Goal: Task Accomplishment & Management: Manage account settings

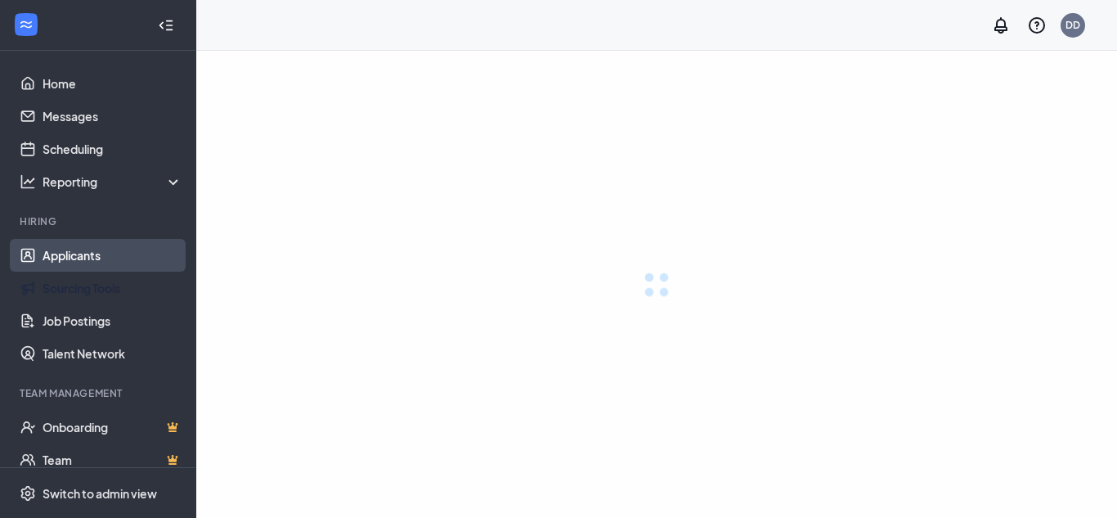
click at [96, 255] on link "Applicants" at bounding box center [113, 255] width 140 height 33
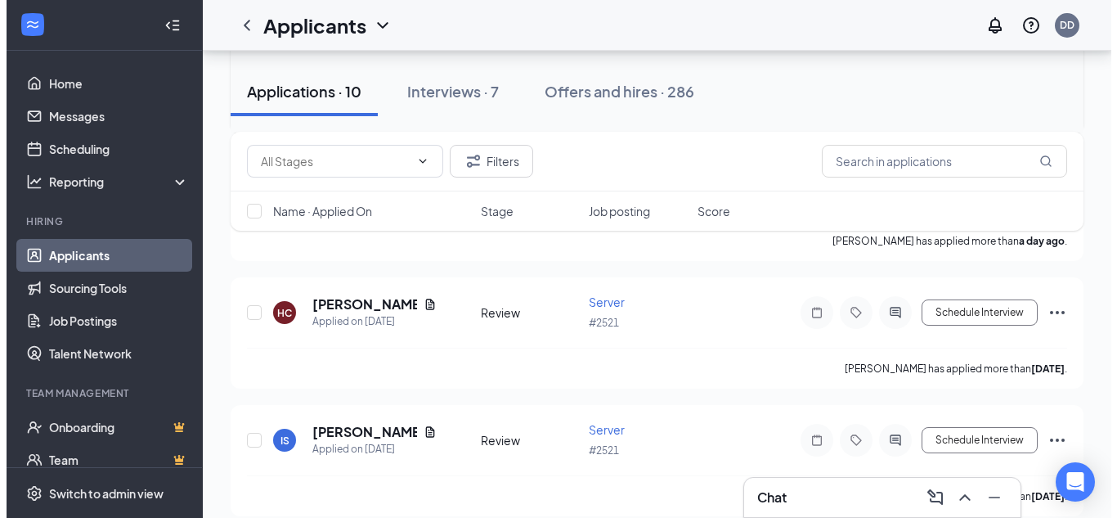
scroll to position [678, 0]
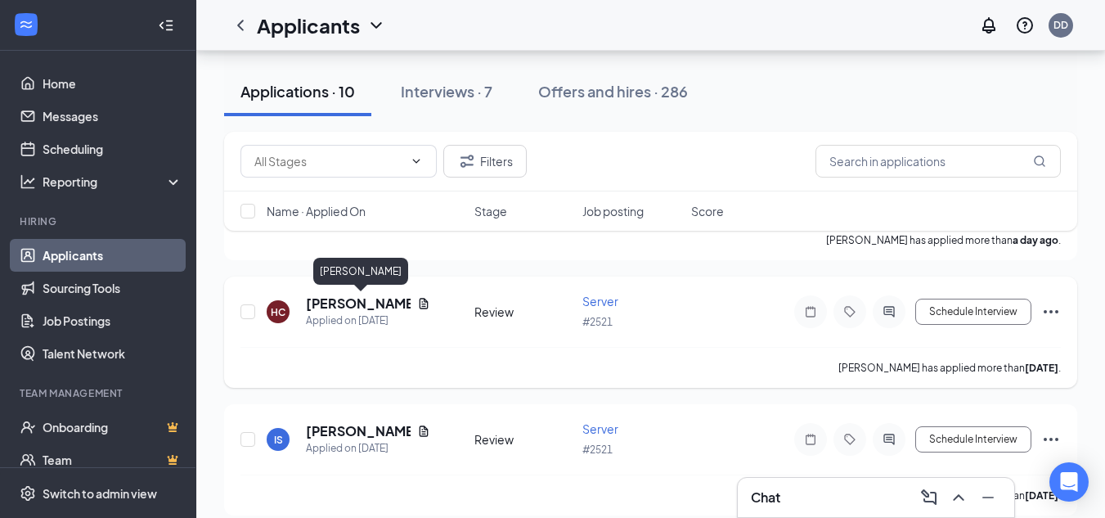
click at [329, 302] on h5 "[PERSON_NAME]" at bounding box center [358, 303] width 105 height 18
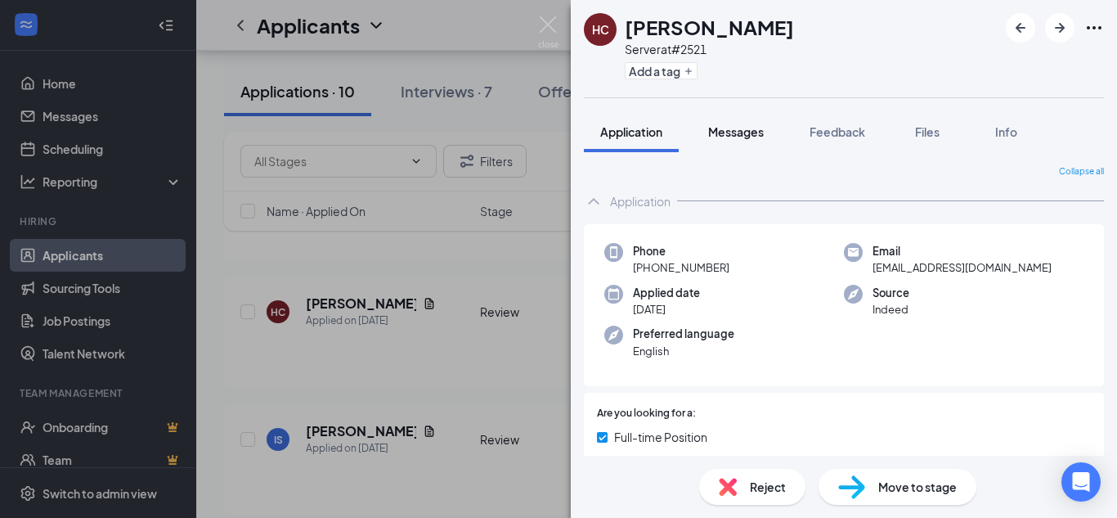
click at [703, 145] on button "Messages" at bounding box center [736, 131] width 88 height 41
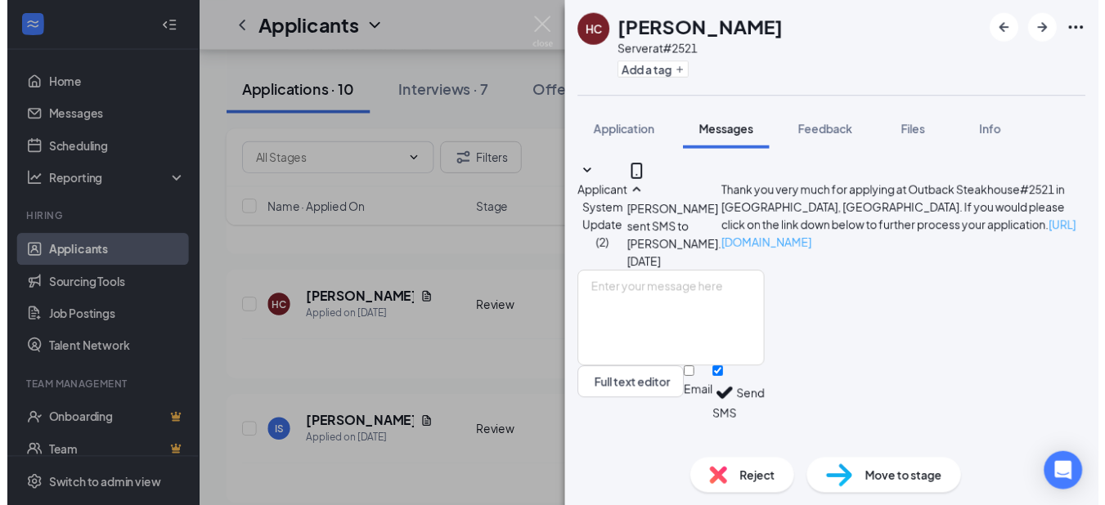
scroll to position [137, 0]
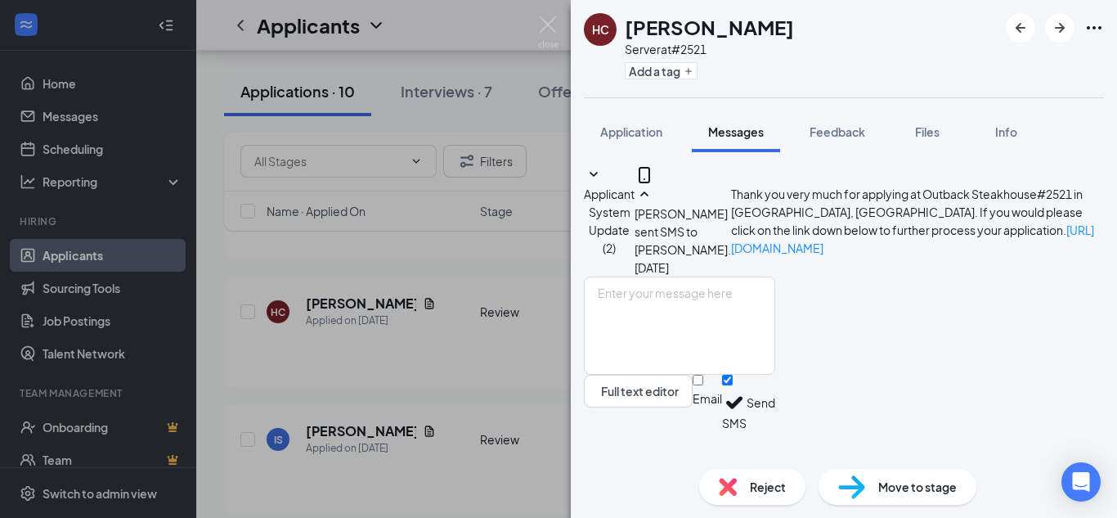
drag, startPoint x: 689, startPoint y: 198, endPoint x: 1021, endPoint y: 262, distance: 337.3
click at [1021, 262] on div "[PERSON_NAME] sent SMS to [PERSON_NAME]. [DATE] Thank you very much for applyin…" at bounding box center [869, 220] width 469 height 111
copy span "Thank you very much for applying at Outback Steakhouse#2521 in [GEOGRAPHIC_DATA…"
click at [405, 349] on div "[PERSON_NAME] Server at #2521 Add a tag Application Messages Feedback Files Inf…" at bounding box center [558, 259] width 1117 height 518
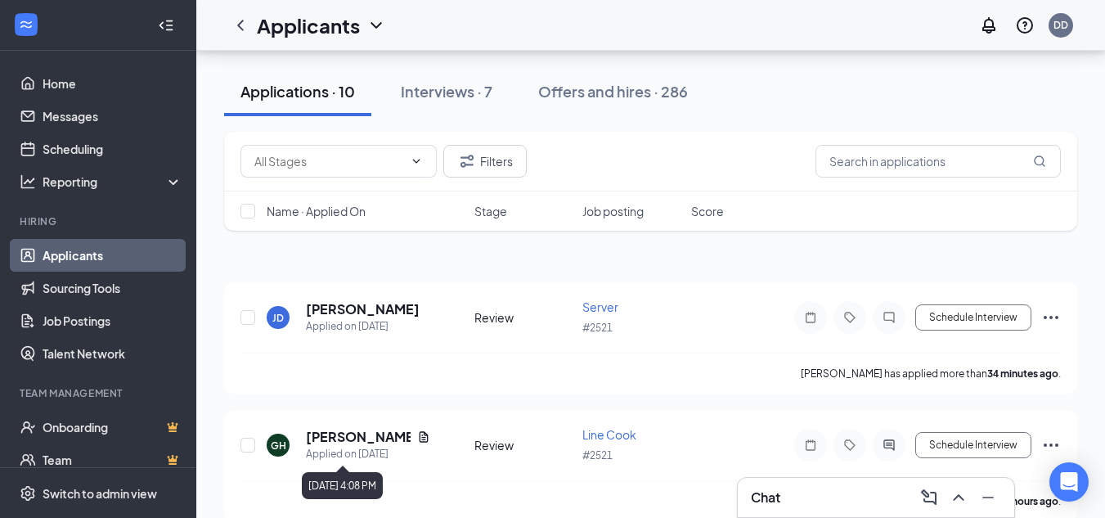
scroll to position [144, 0]
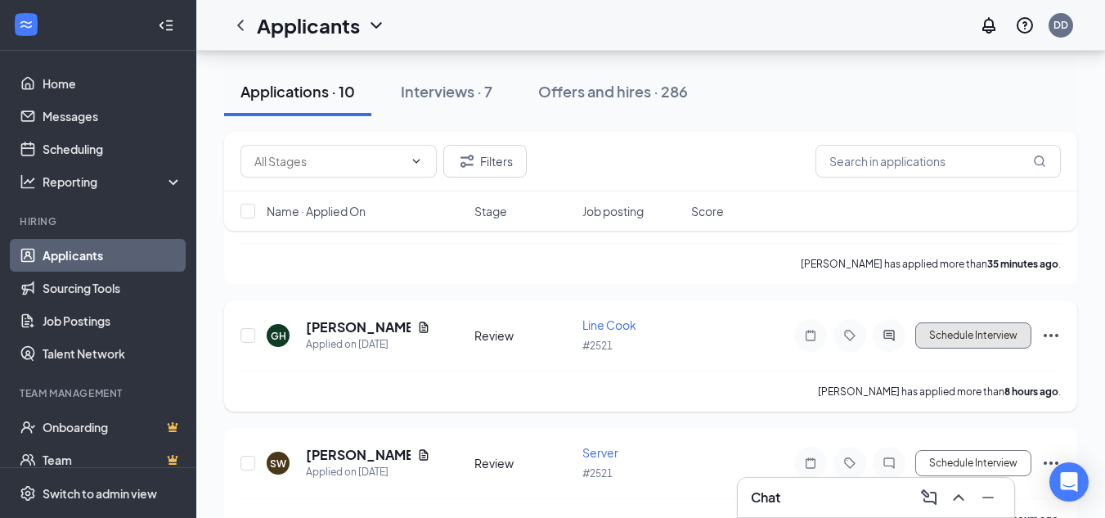
click at [923, 337] on button "Schedule Interview" at bounding box center [973, 335] width 116 height 26
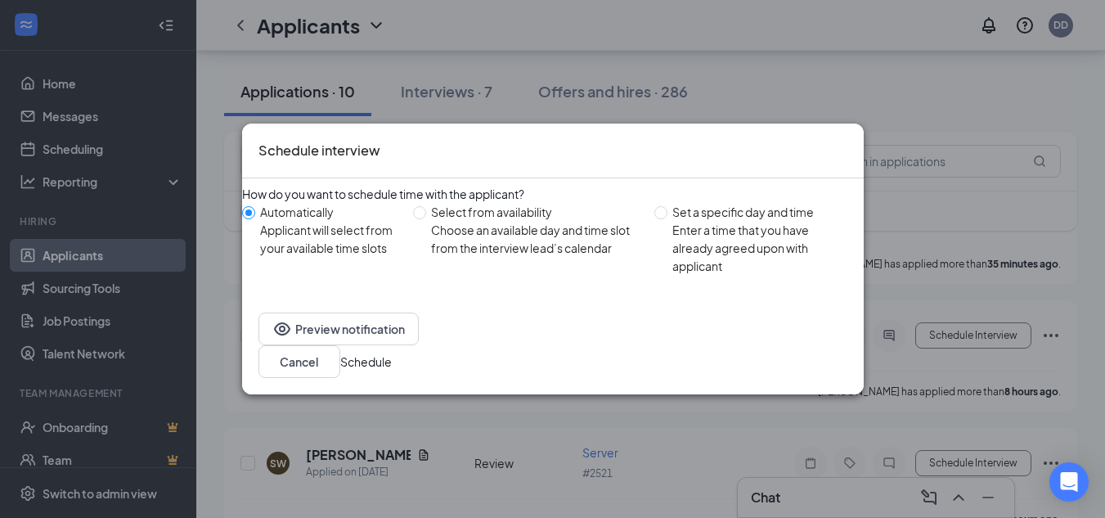
click at [392, 352] on button "Schedule" at bounding box center [366, 361] width 52 height 18
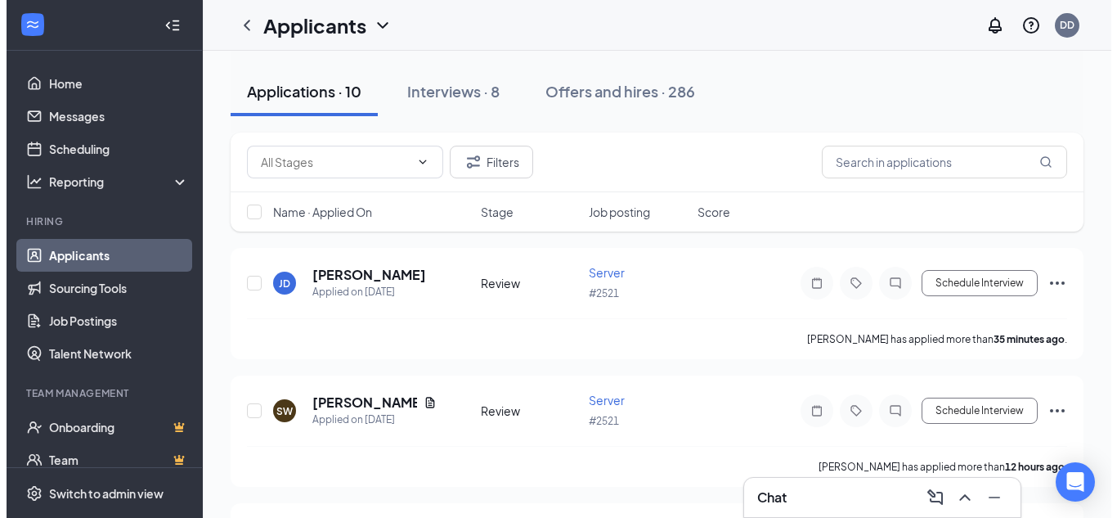
scroll to position [0, 0]
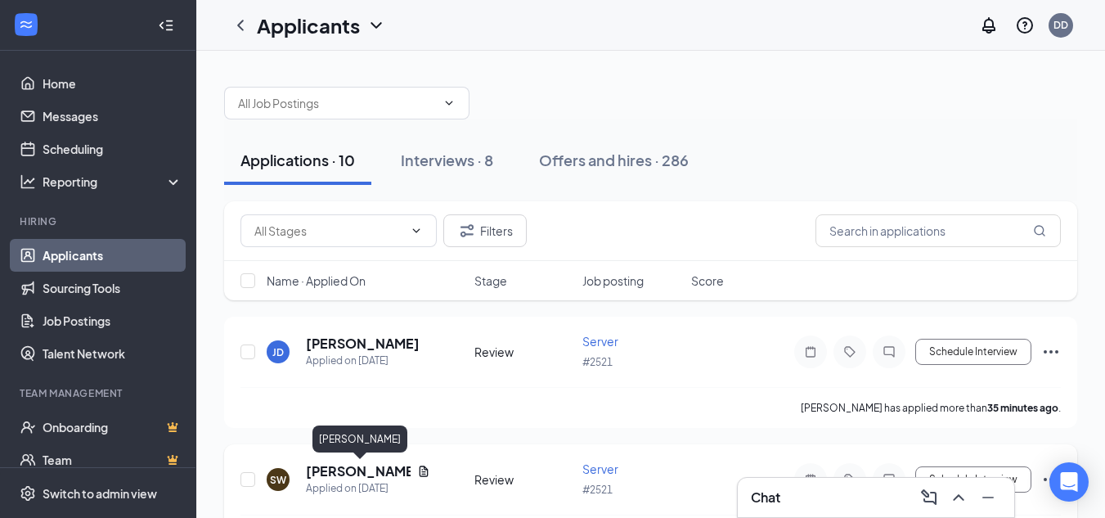
click at [364, 468] on h5 "[PERSON_NAME]" at bounding box center [358, 471] width 105 height 18
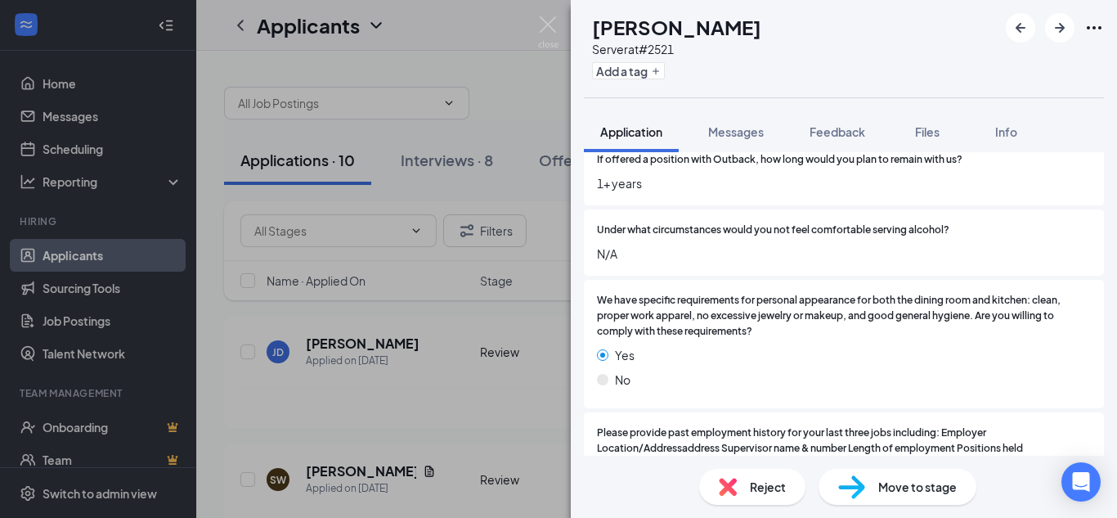
scroll to position [2310, 0]
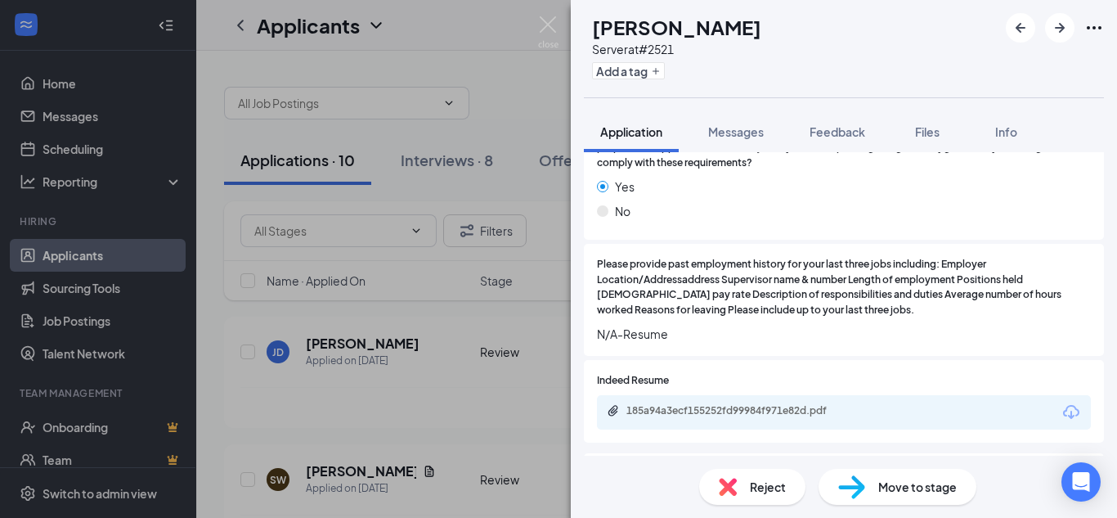
click at [754, 393] on div "Indeed Resume 185a94a3ecf155252fd99984f971e82d.pdf" at bounding box center [844, 401] width 494 height 56
click at [754, 402] on div "185a94a3ecf155252fd99984f971e82d.pdf" at bounding box center [844, 412] width 494 height 34
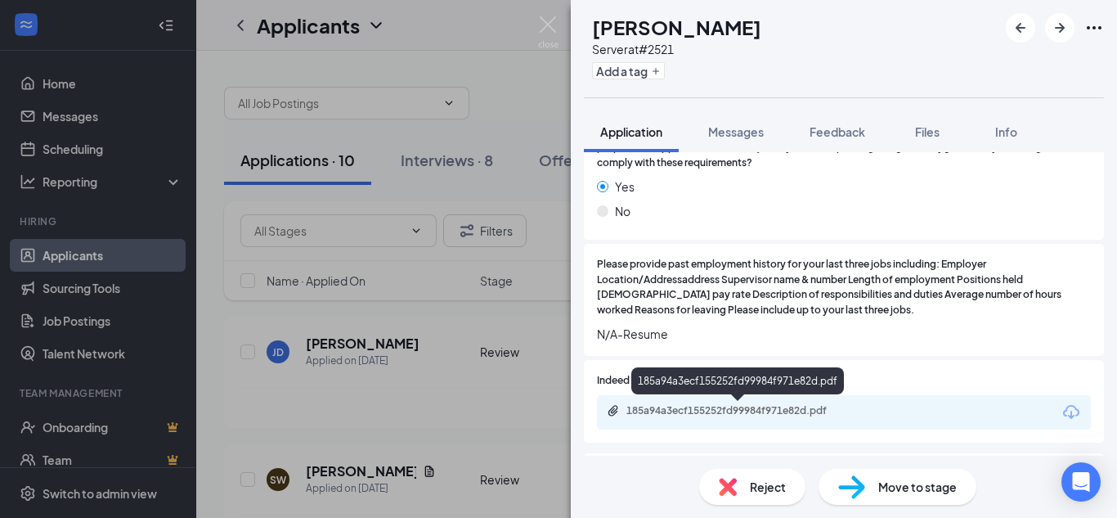
click at [752, 415] on div "185a94a3ecf155252fd99984f971e82d.pdf" at bounding box center [740, 410] width 229 height 13
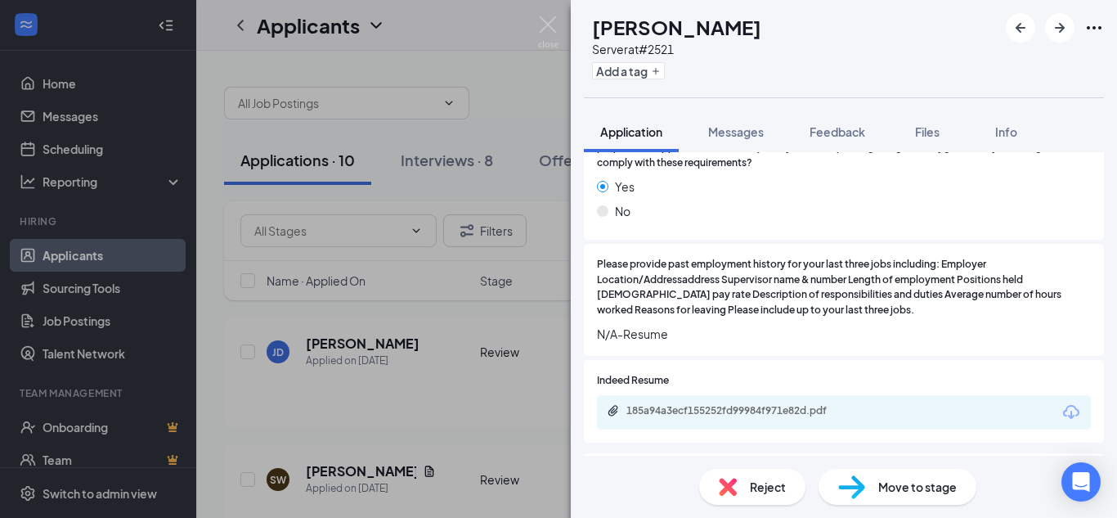
click at [725, 115] on button "Messages" at bounding box center [736, 131] width 88 height 41
click at [726, 145] on button "Messages" at bounding box center [736, 131] width 88 height 41
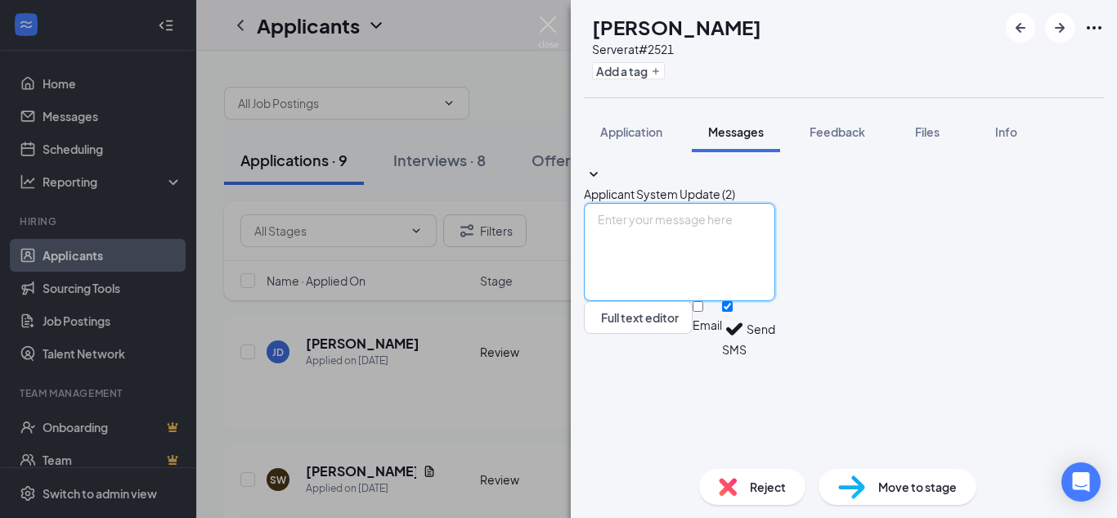
click at [670, 301] on textarea at bounding box center [679, 252] width 191 height 98
paste textarea "Thank you very much for applying at Outback Steakhouse#2521 in [GEOGRAPHIC_DATA…"
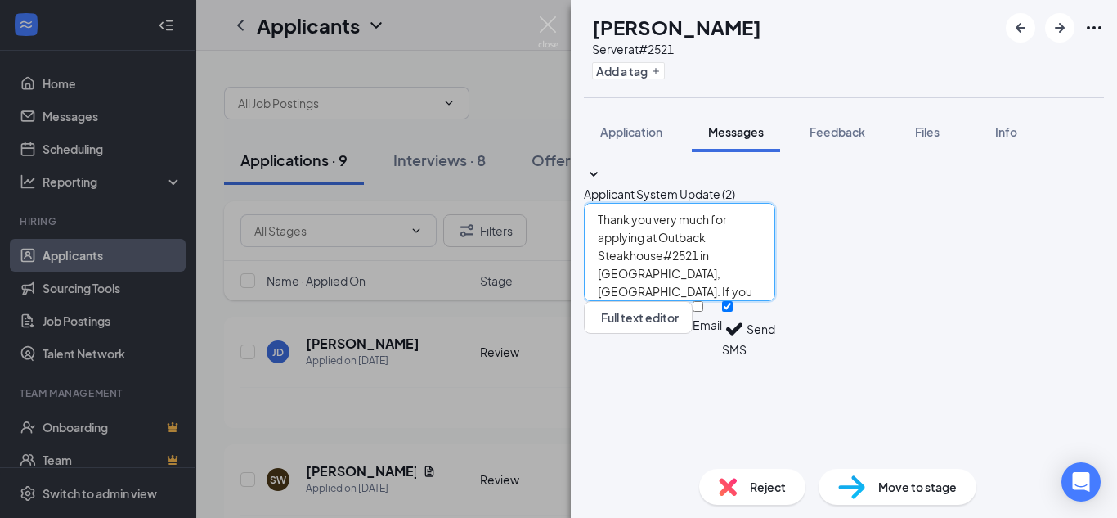
type textarea "Thank you very much for applying at Outback Steakhouse#2521 in [GEOGRAPHIC_DATA…"
click at [775, 357] on button "Send" at bounding box center [761, 329] width 29 height 56
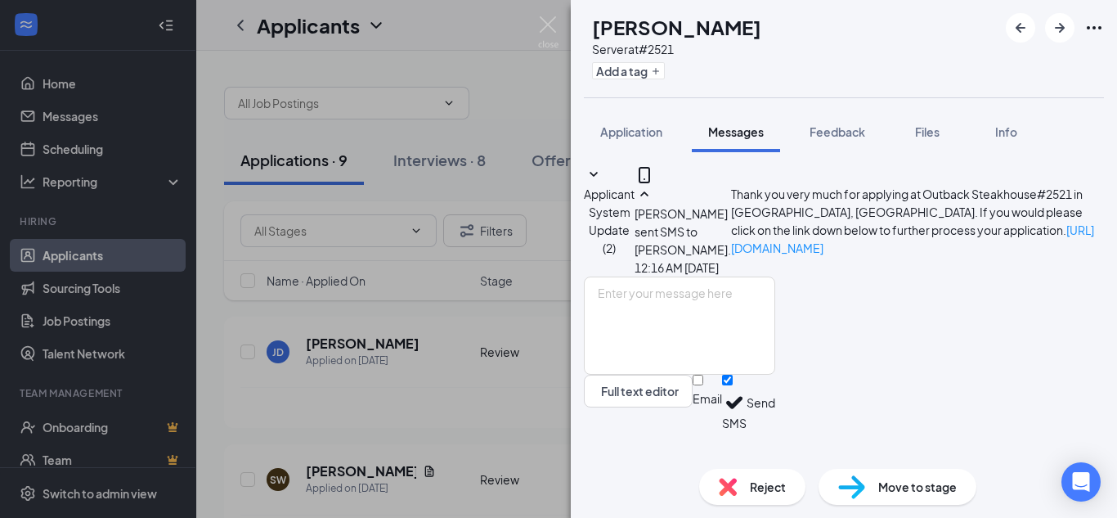
scroll to position [137, 0]
click at [560, 33] on div "SW [PERSON_NAME] Server at #2521 Add a tag Application Messages Feedback Files …" at bounding box center [558, 259] width 1117 height 518
click at [541, 20] on div "Applicants DD" at bounding box center [656, 25] width 921 height 51
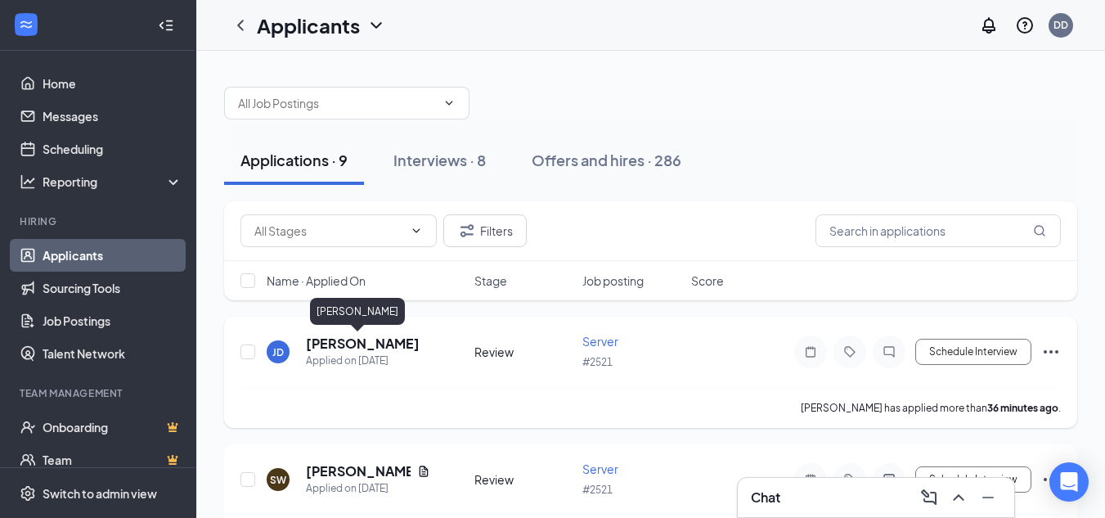
click at [357, 340] on h5 "[PERSON_NAME]" at bounding box center [363, 343] width 114 height 18
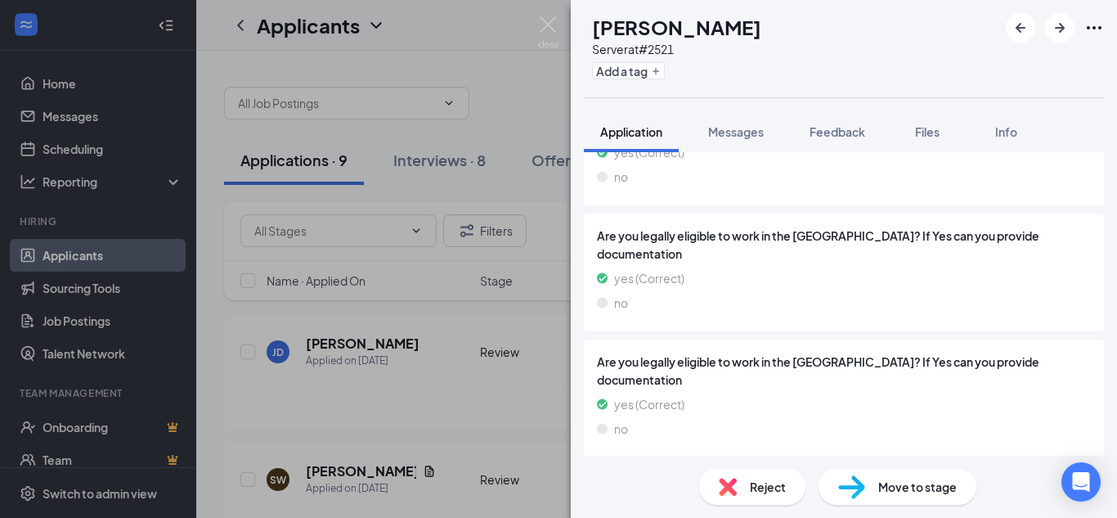
scroll to position [2957, 0]
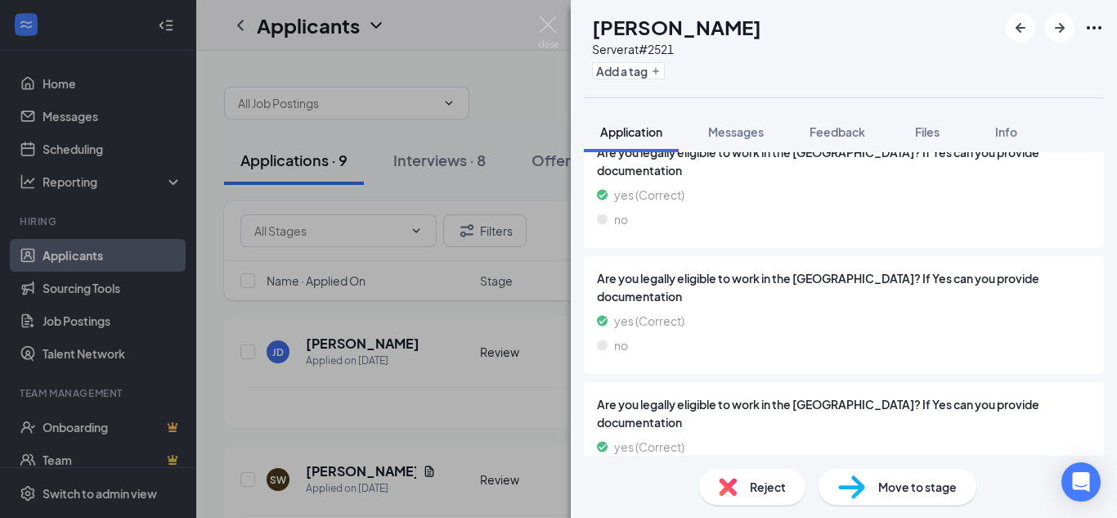
click at [742, 98] on div "[PERSON_NAME] Server at #2521 Add a tag Application Messages Feedback Files Inf…" at bounding box center [844, 259] width 546 height 518
click at [736, 128] on span "Messages" at bounding box center [736, 131] width 56 height 15
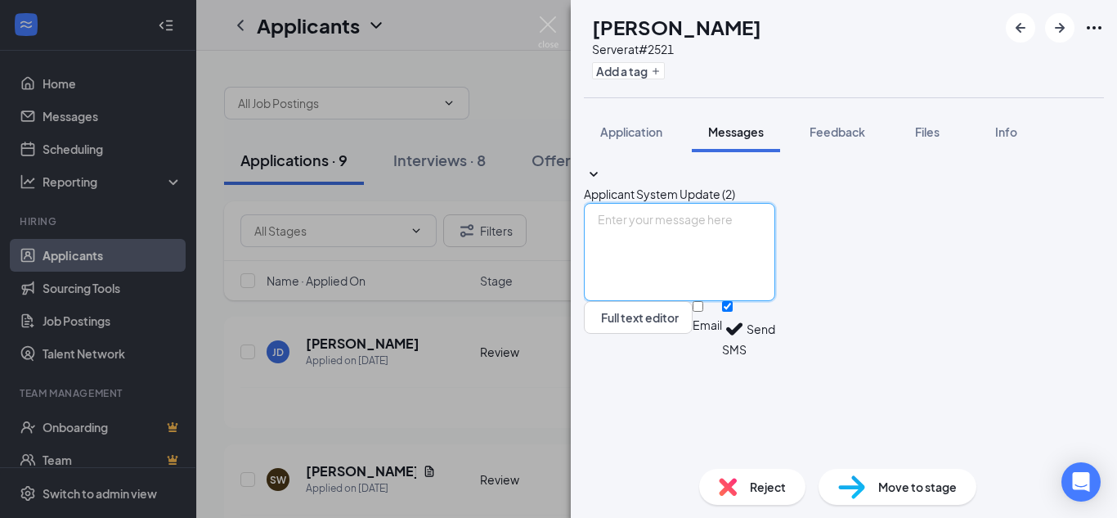
click at [752, 301] on textarea at bounding box center [679, 252] width 191 height 98
paste textarea "Thank you very much for applying at Outback Steakhouse#2521 in [GEOGRAPHIC_DATA…"
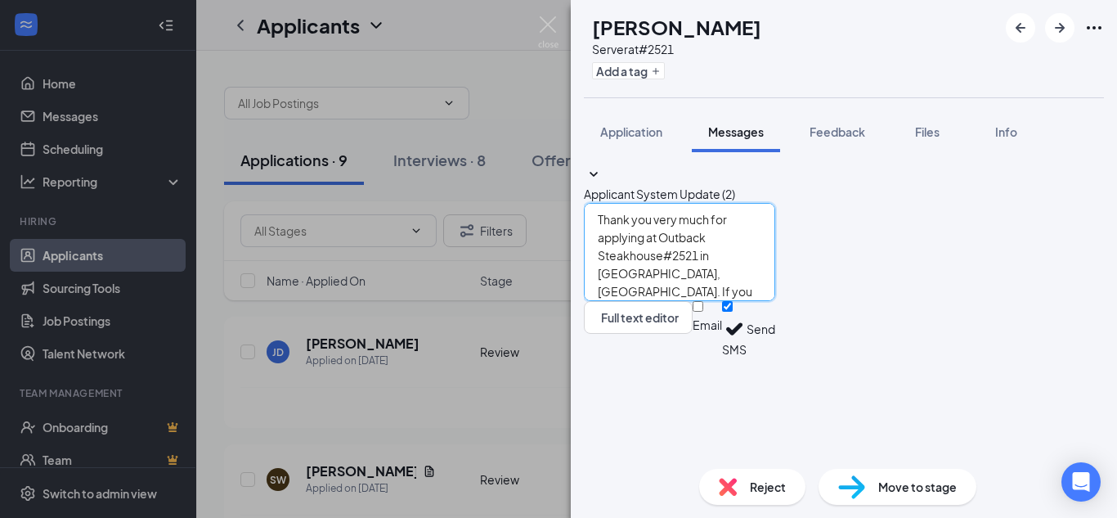
scroll to position [28, 0]
type textarea "Thank you very much for applying at Outback Steakhouse#2521 in [GEOGRAPHIC_DATA…"
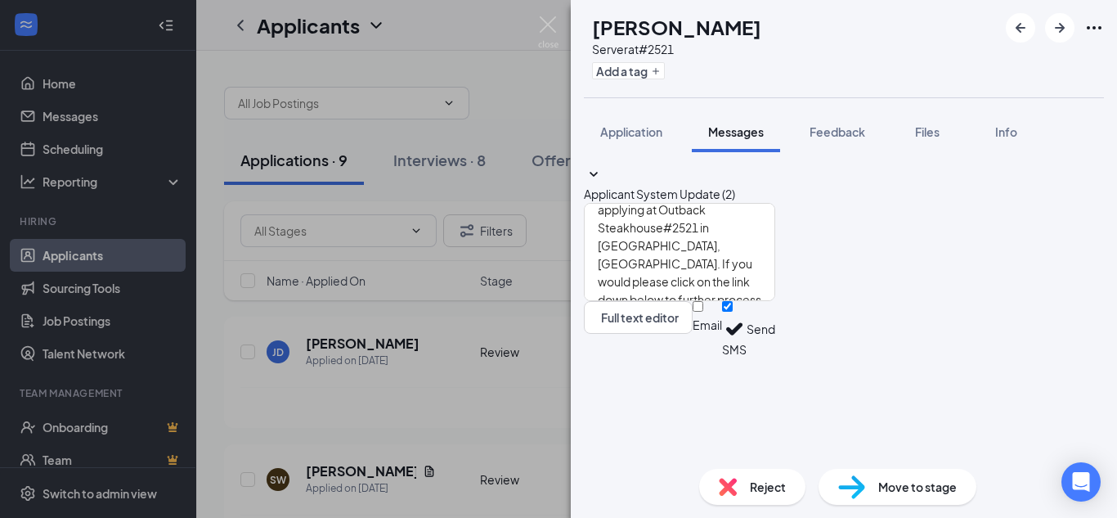
click at [775, 357] on button "Send" at bounding box center [761, 329] width 29 height 56
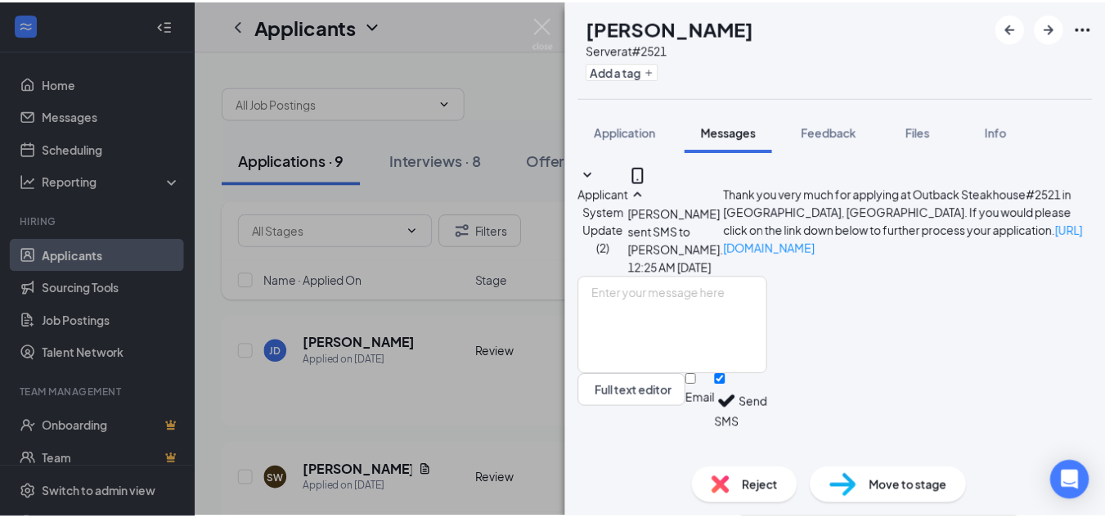
scroll to position [137, 0]
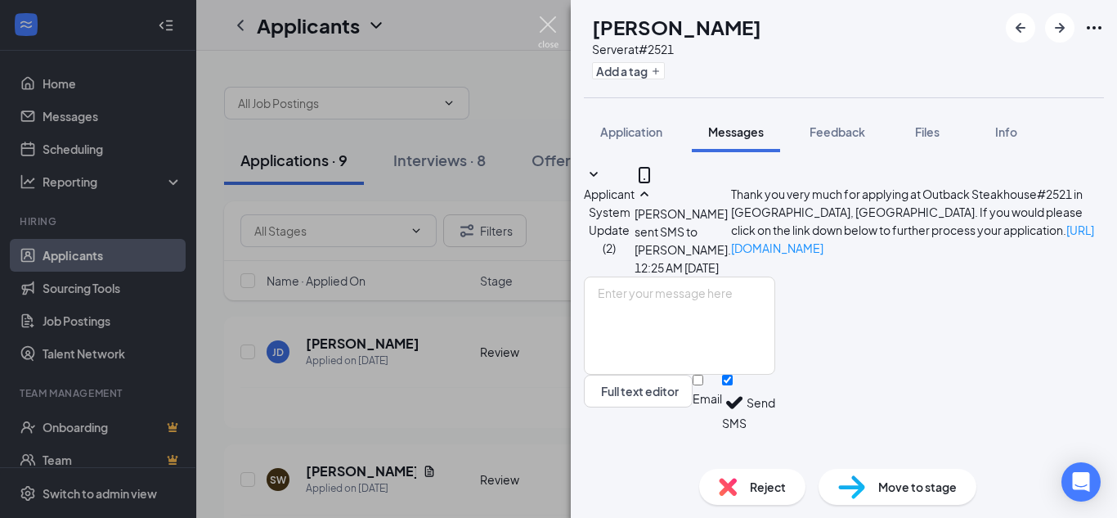
click at [541, 27] on img at bounding box center [548, 32] width 20 height 32
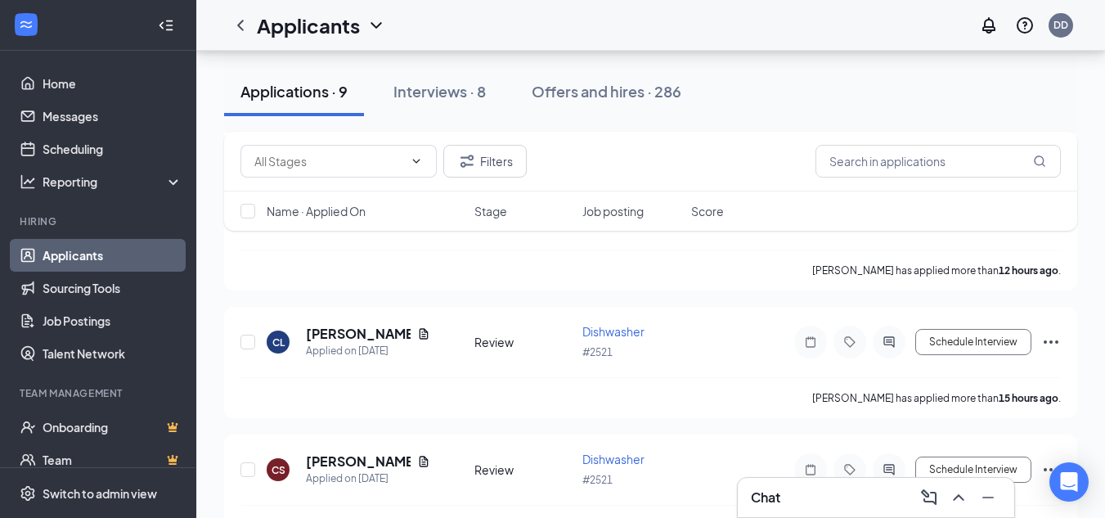
scroll to position [83, 0]
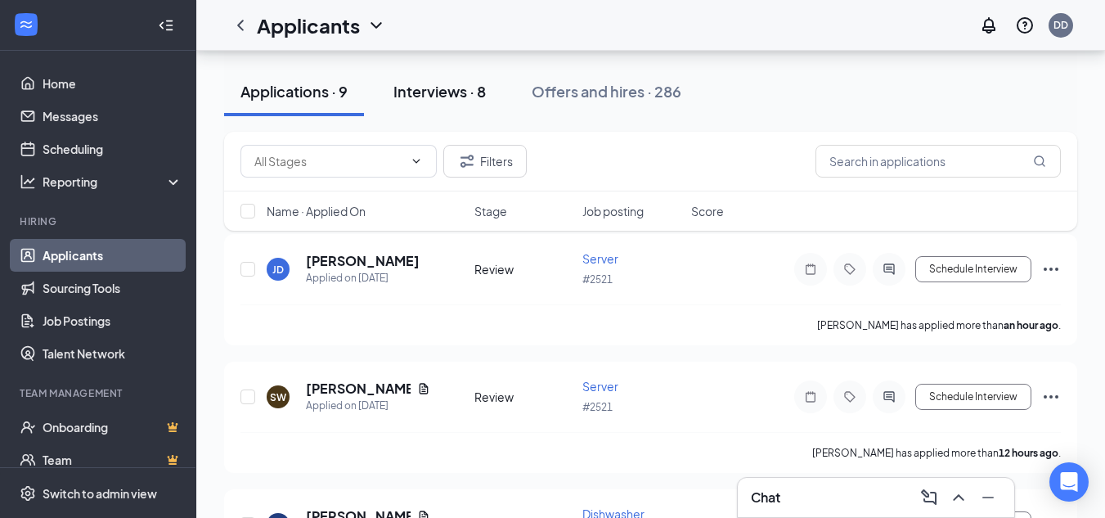
click at [437, 77] on button "Interviews · 8" at bounding box center [439, 91] width 125 height 49
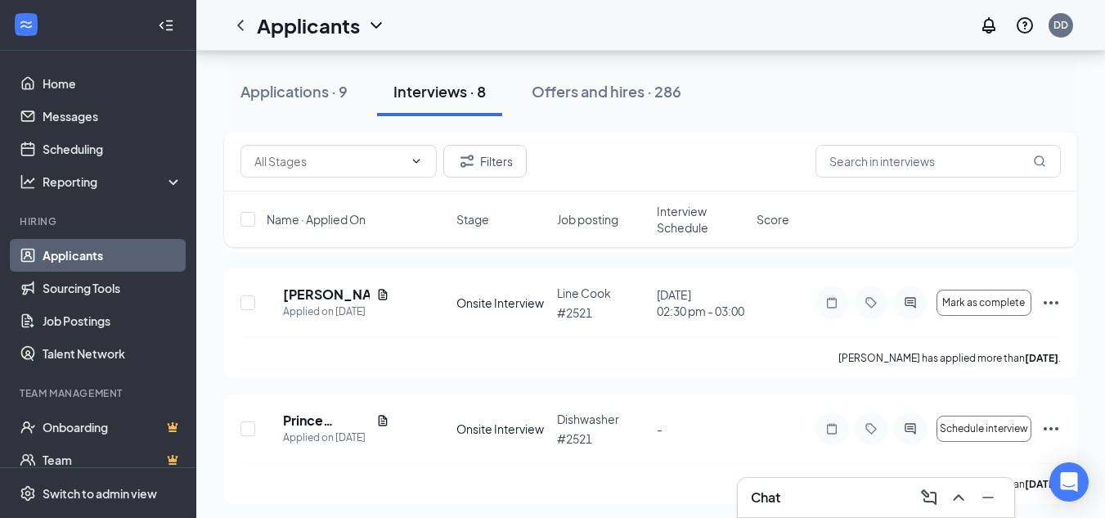
scroll to position [96, 0]
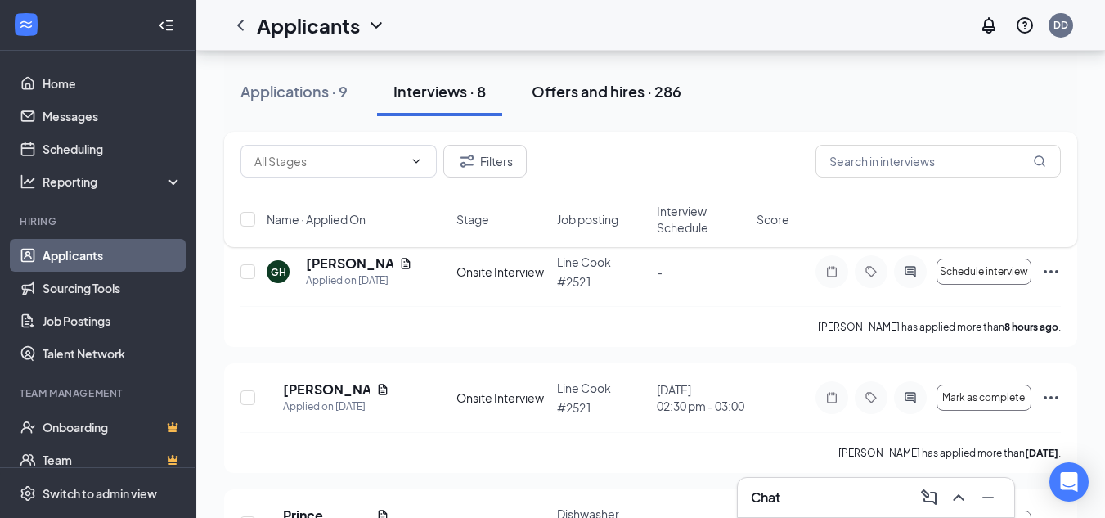
click at [542, 88] on div "Offers and hires · 286" at bounding box center [607, 91] width 150 height 20
